Goal: Transaction & Acquisition: Obtain resource

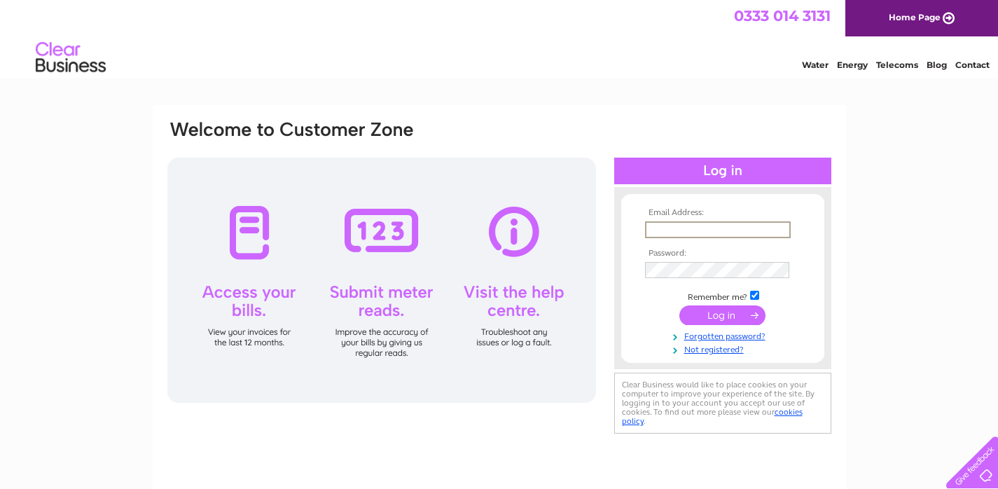
type input "bernicenewton@hotmail.com"
click at [722, 319] on input "submit" at bounding box center [722, 315] width 86 height 20
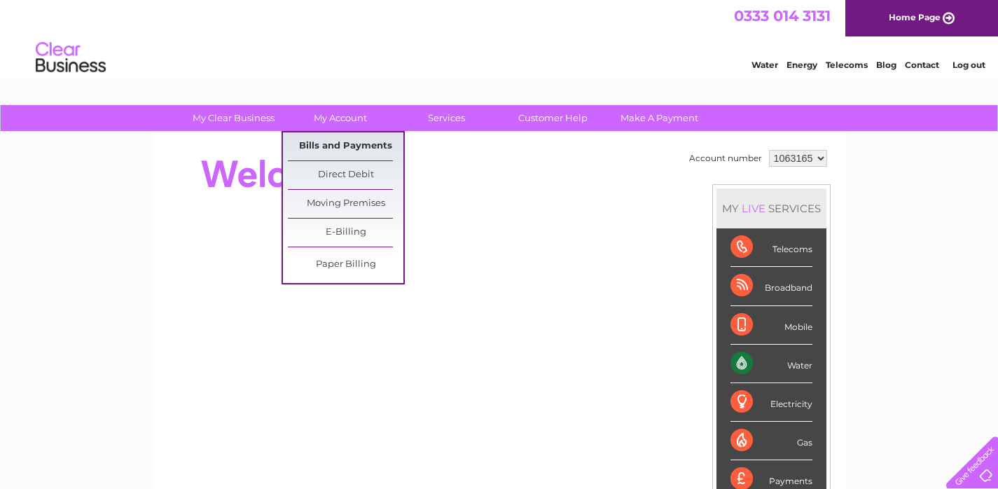
click at [324, 140] on link "Bills and Payments" at bounding box center [346, 146] width 116 height 28
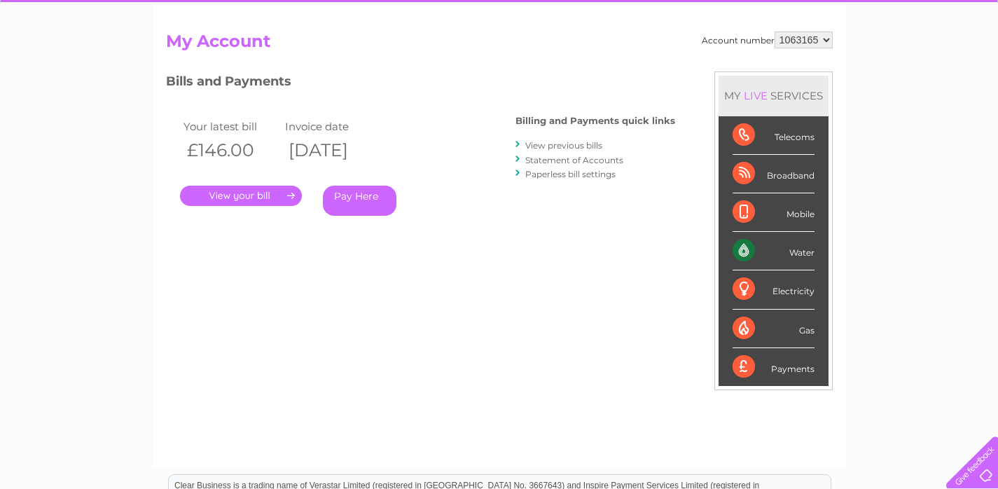
scroll to position [134, 0]
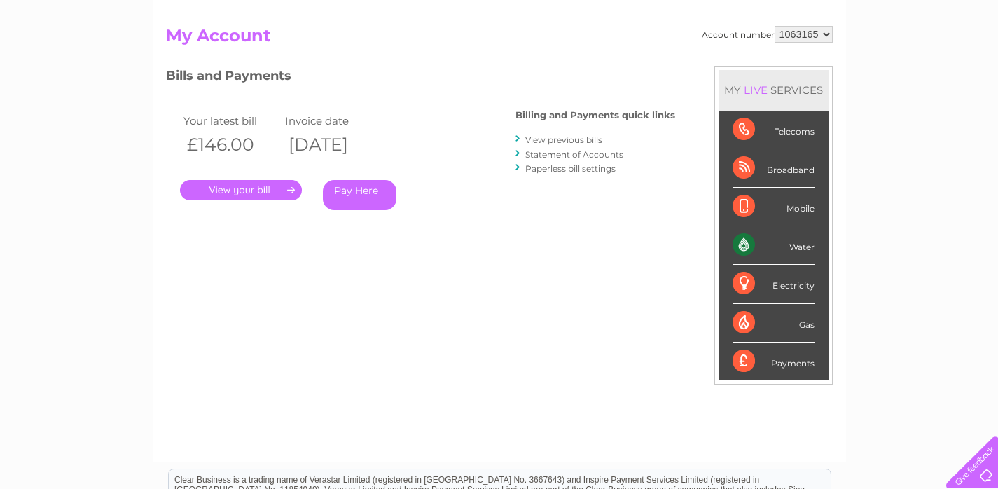
click at [356, 191] on link "Pay Here" at bounding box center [360, 195] width 74 height 30
click at [361, 193] on link "Pay Here" at bounding box center [360, 195] width 74 height 30
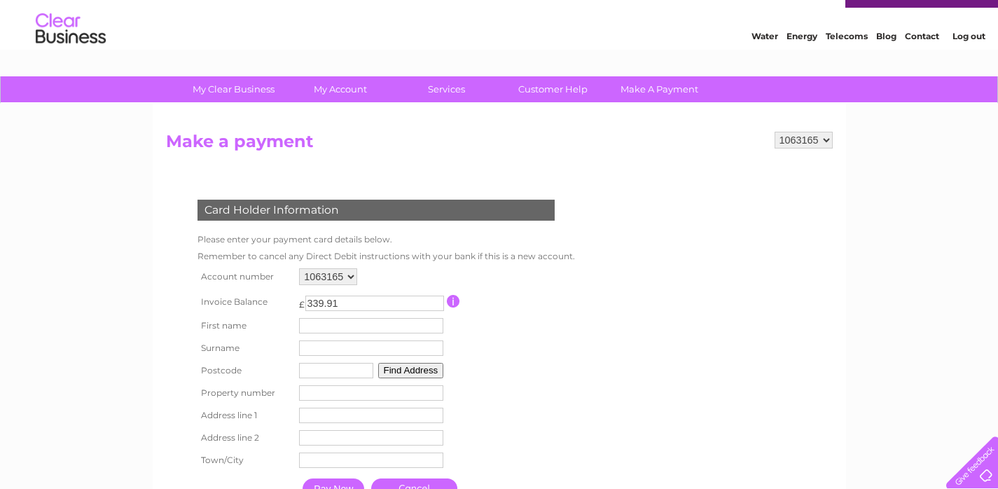
scroll to position [84, 0]
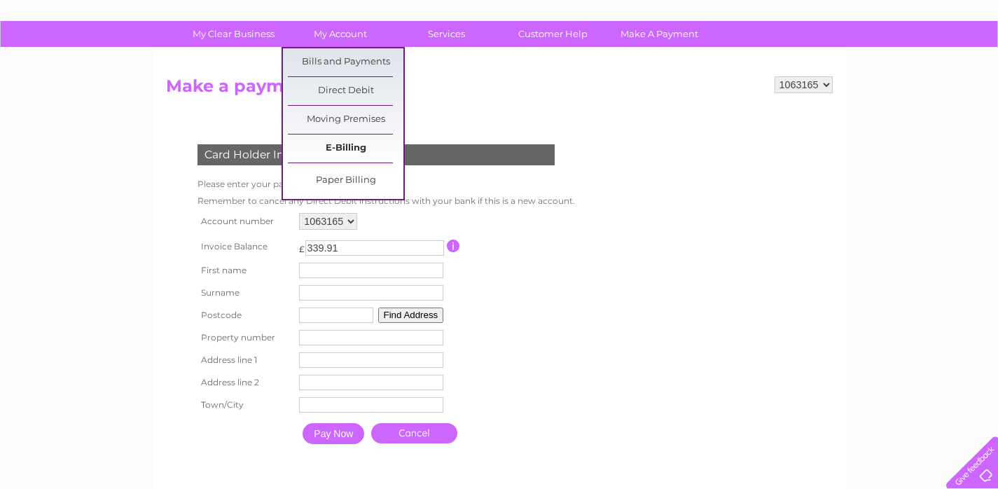
click at [329, 147] on link "E-Billing" at bounding box center [346, 148] width 116 height 28
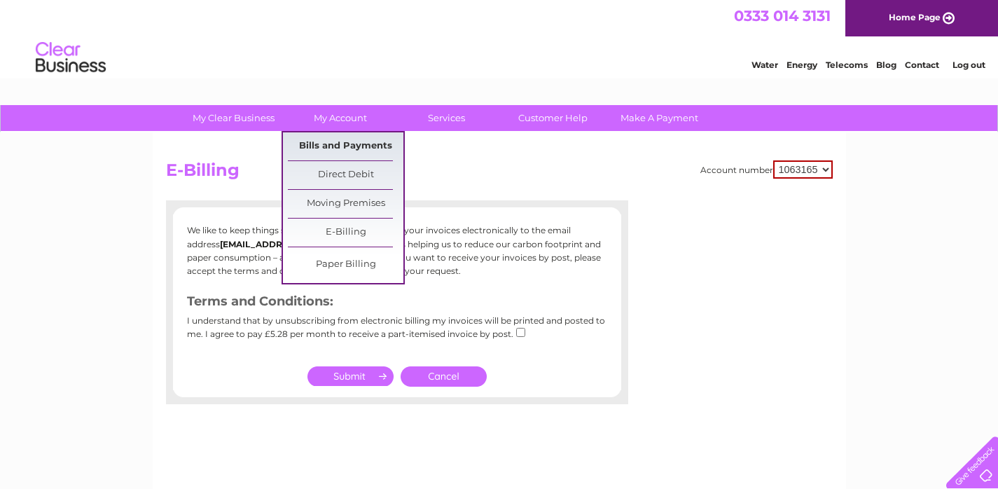
click at [337, 139] on link "Bills and Payments" at bounding box center [346, 146] width 116 height 28
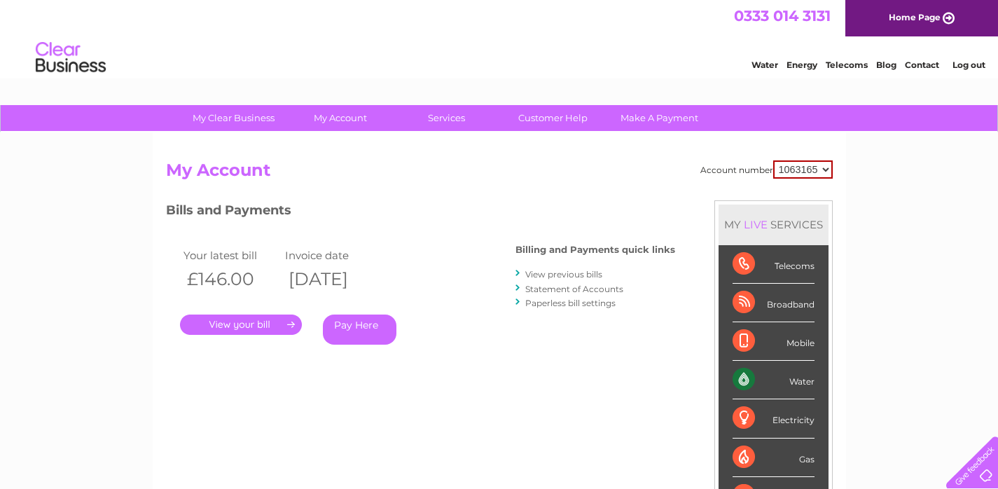
click at [230, 325] on link "." at bounding box center [241, 325] width 122 height 20
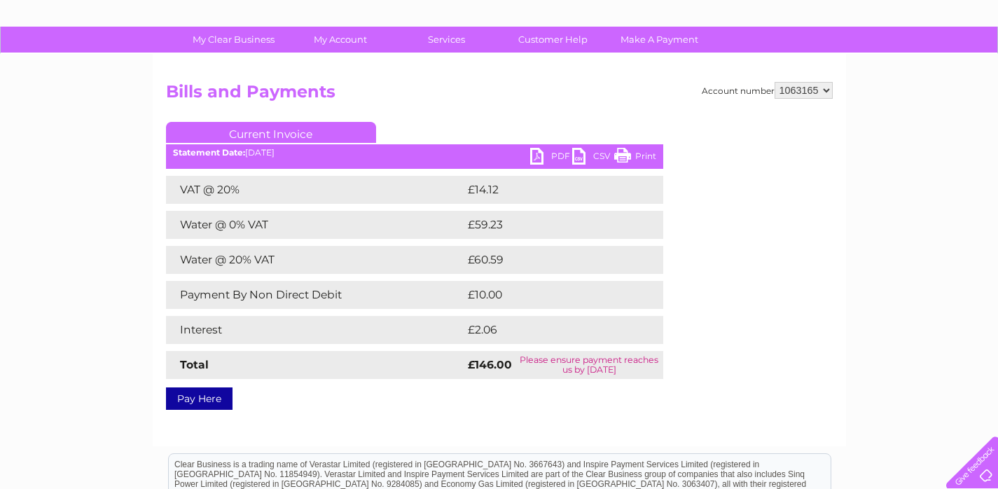
scroll to position [78, 0]
click at [543, 158] on link "PDF" at bounding box center [551, 158] width 42 height 20
